Goal: Information Seeking & Learning: Learn about a topic

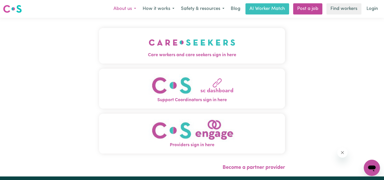
click at [129, 9] on button "About us" at bounding box center [124, 9] width 29 height 11
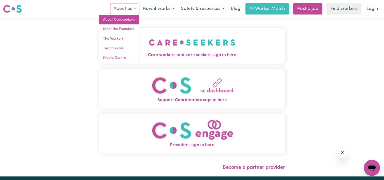
click at [131, 22] on link "About Careseekers" at bounding box center [119, 20] width 40 height 10
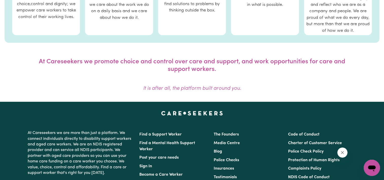
scroll to position [381, 0]
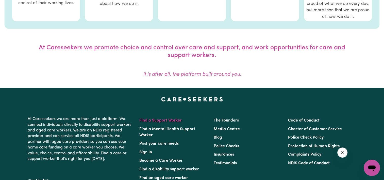
click at [172, 120] on link "Find a Support Worker" at bounding box center [160, 120] width 42 height 4
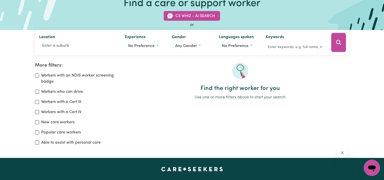
scroll to position [51, 0]
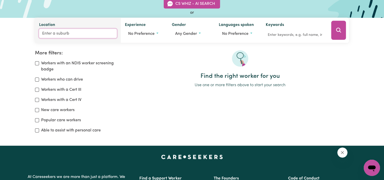
click at [54, 36] on input "Location" at bounding box center [78, 33] width 78 height 9
type input "moorl"
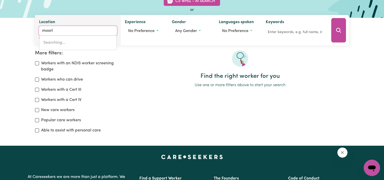
type input "moorlAND, [GEOGRAPHIC_DATA], 2443"
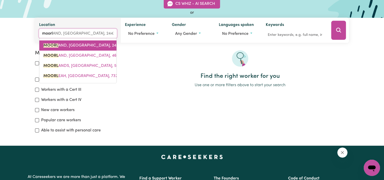
click at [58, 46] on mark "MOORL" at bounding box center [50, 45] width 15 height 4
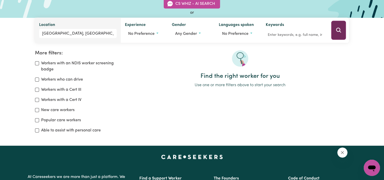
click at [340, 30] on icon "Search" at bounding box center [338, 30] width 5 height 5
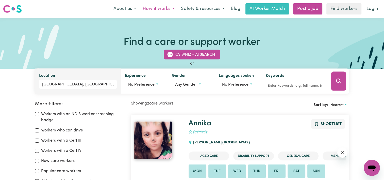
click at [151, 9] on button "How it works" at bounding box center [158, 9] width 38 height 11
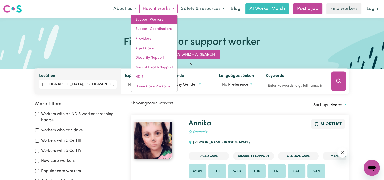
click at [157, 20] on link "Support Workers" at bounding box center [154, 20] width 46 height 10
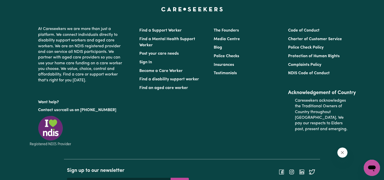
scroll to position [2260, 0]
